Goal: Information Seeking & Learning: Learn about a topic

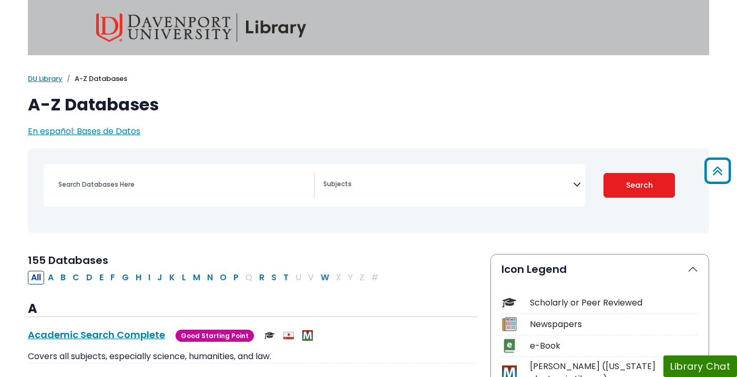
select select "Database Subject Filter"
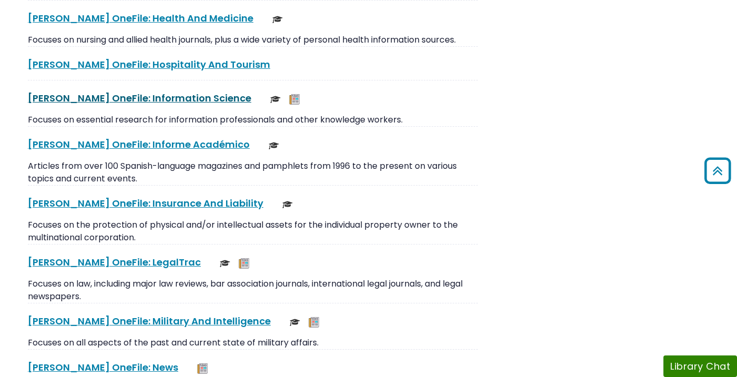
scroll to position [3450, 0]
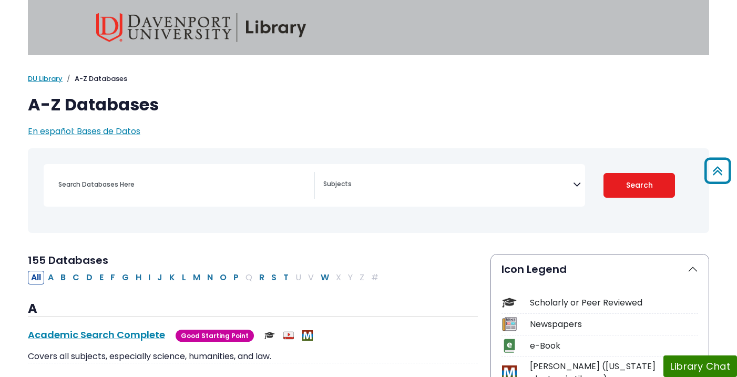
select select "Database Subject Filter"
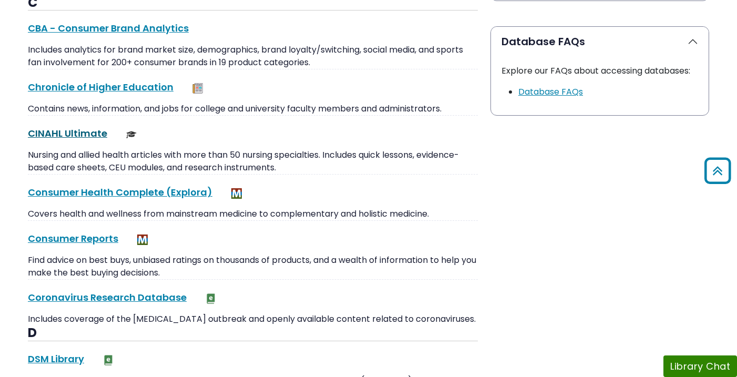
scroll to position [1056, 0]
click at [78, 133] on link "CINAHL Ultimate This link opens in a new window" at bounding box center [67, 133] width 79 height 13
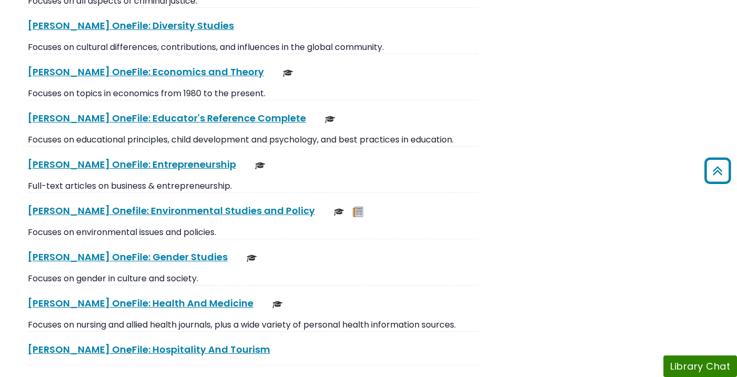
scroll to position [3250, 0]
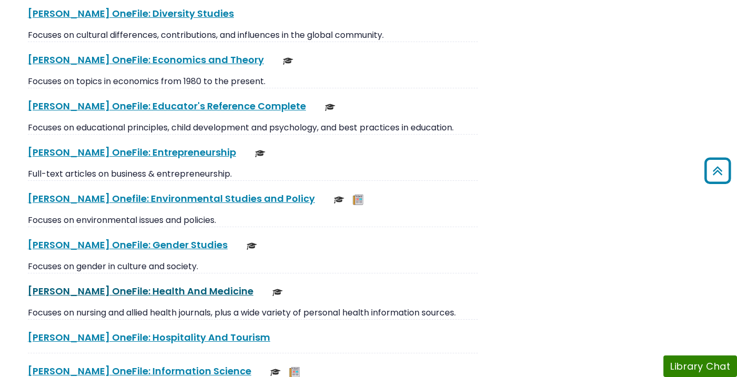
click at [102, 285] on link "[PERSON_NAME] OneFile: Health And Medicine This link opens in a new window" at bounding box center [141, 291] width 226 height 13
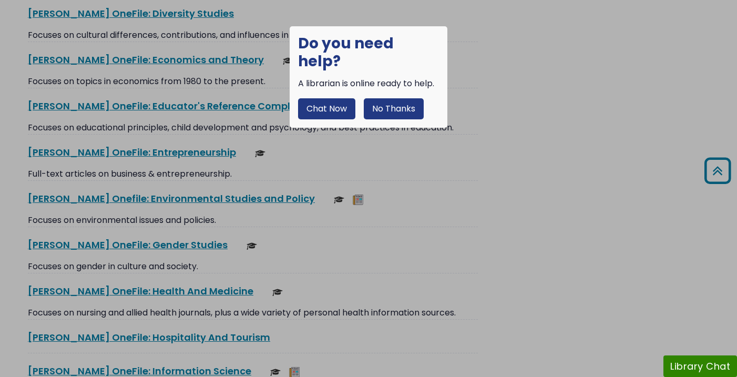
drag, startPoint x: 498, startPoint y: 55, endPoint x: 483, endPoint y: 45, distance: 18.2
click at [498, 55] on div at bounding box center [368, 188] width 737 height 377
